Goal: Transaction & Acquisition: Purchase product/service

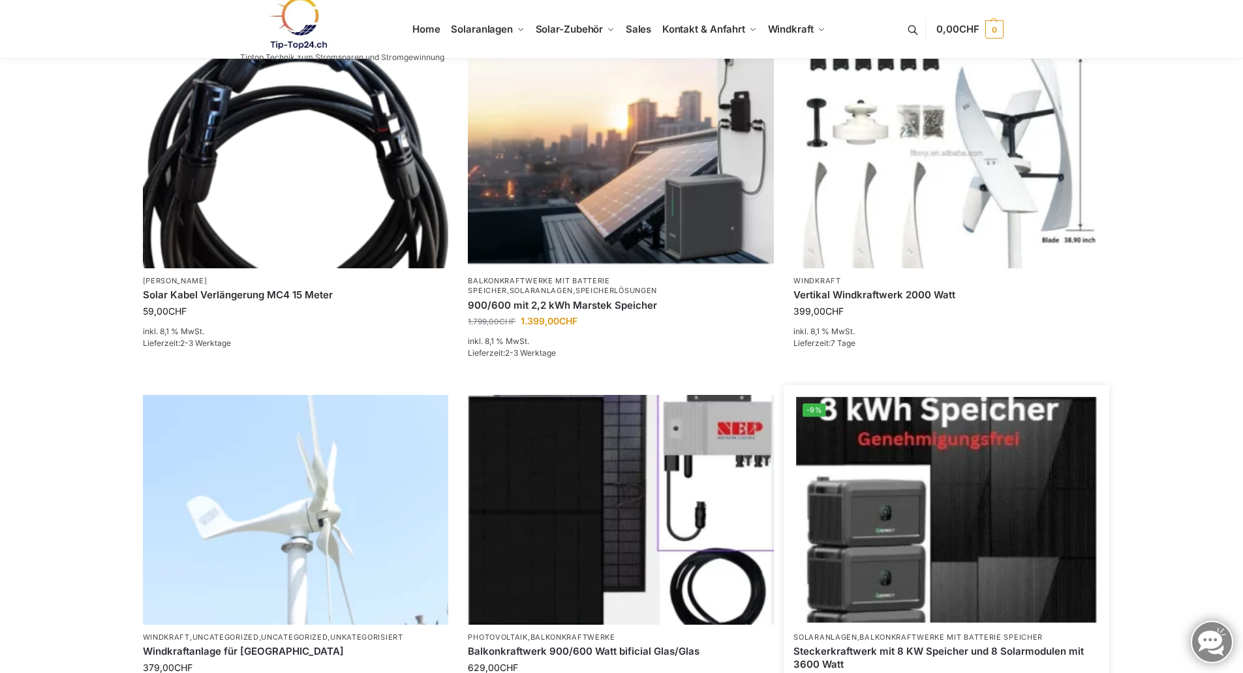
scroll to position [653, 0]
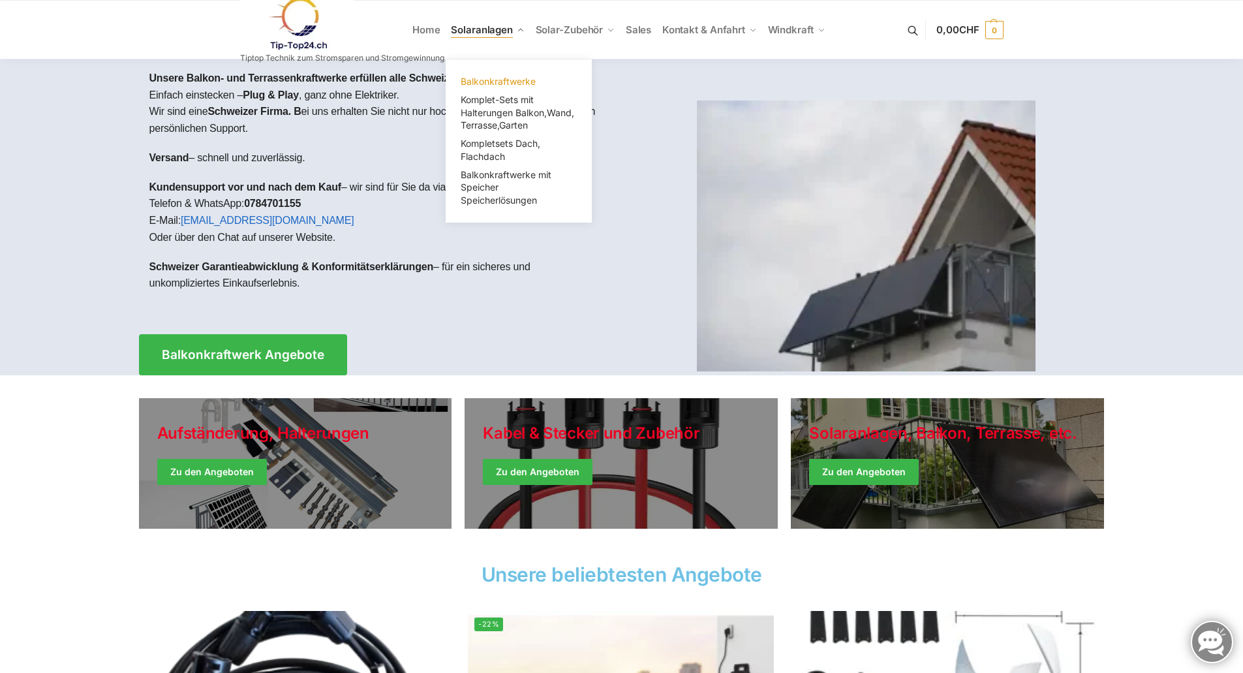
click at [493, 80] on span "Balkonkraftwerke" at bounding box center [498, 81] width 75 height 11
